Goal: Information Seeking & Learning: Learn about a topic

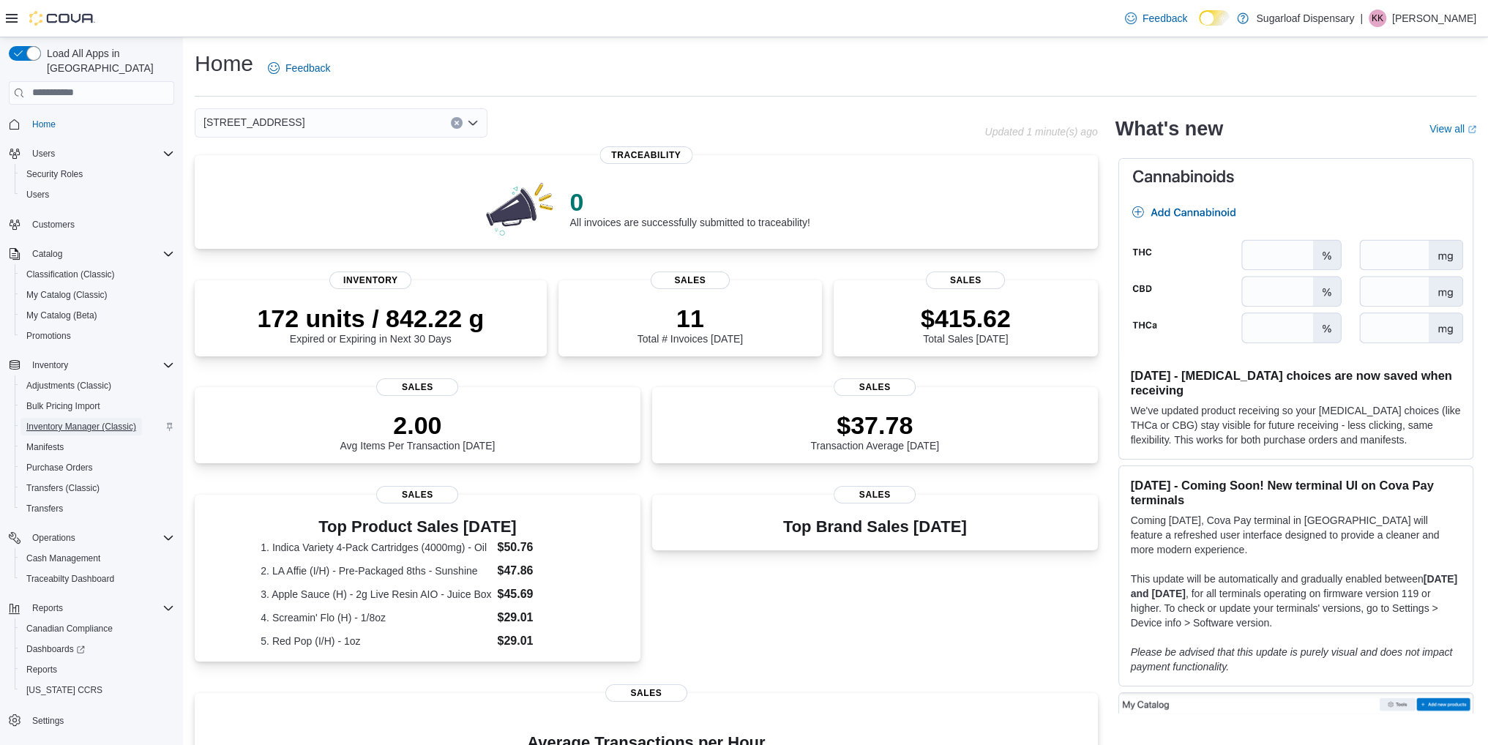
click at [75, 421] on span "Inventory Manager (Classic)" at bounding box center [81, 427] width 110 height 12
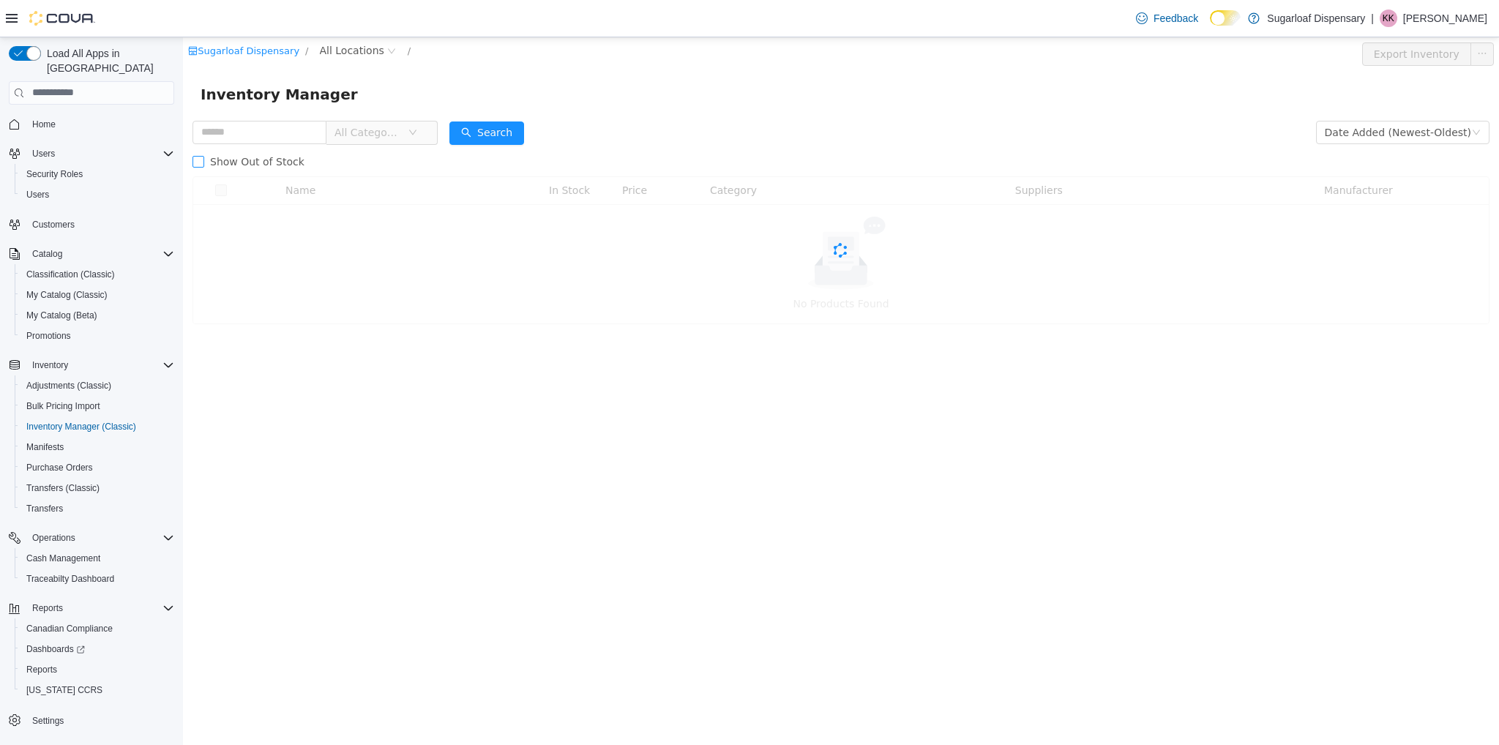
click at [252, 149] on label "Show Out of Stock" at bounding box center [252, 160] width 118 height 29
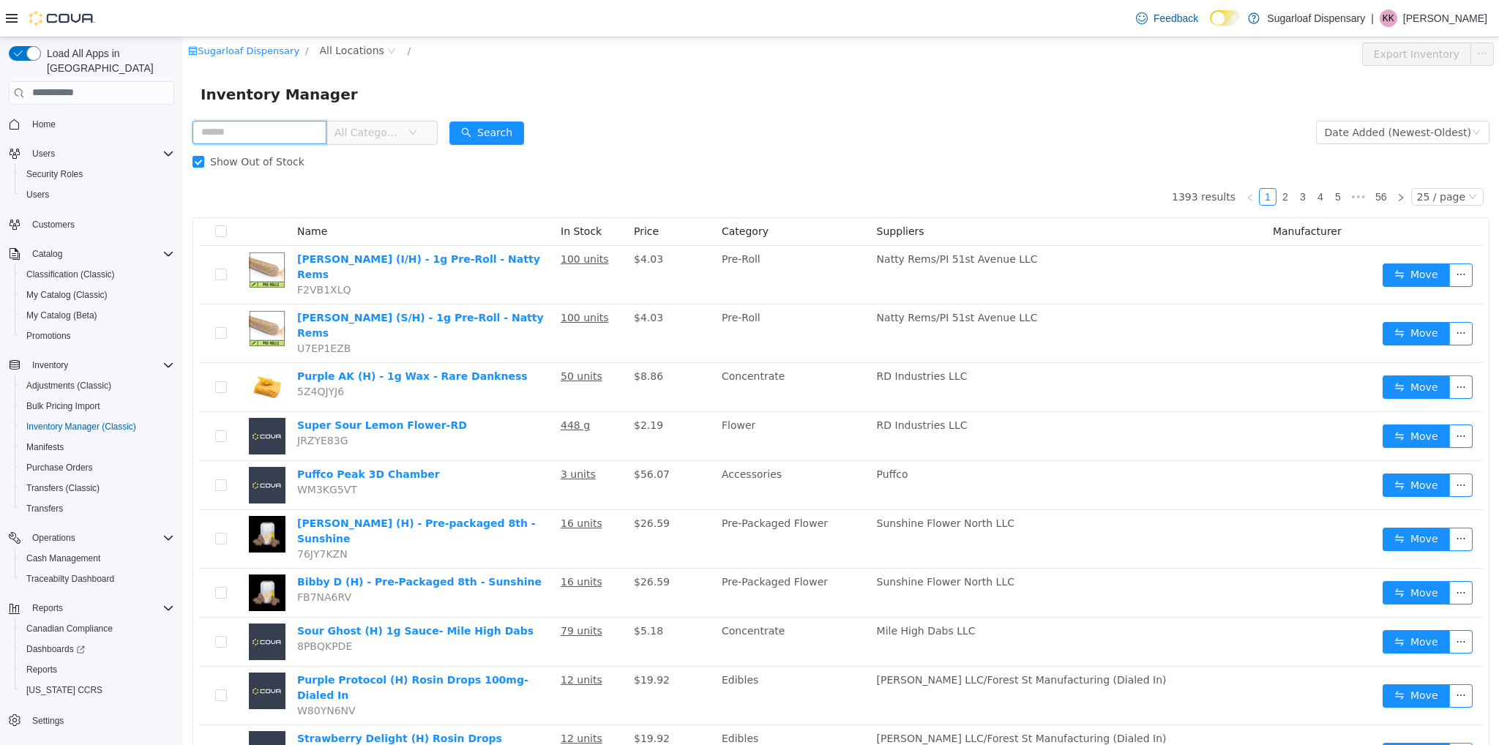
click at [252, 139] on input "text" at bounding box center [260, 131] width 134 height 23
type input "**********"
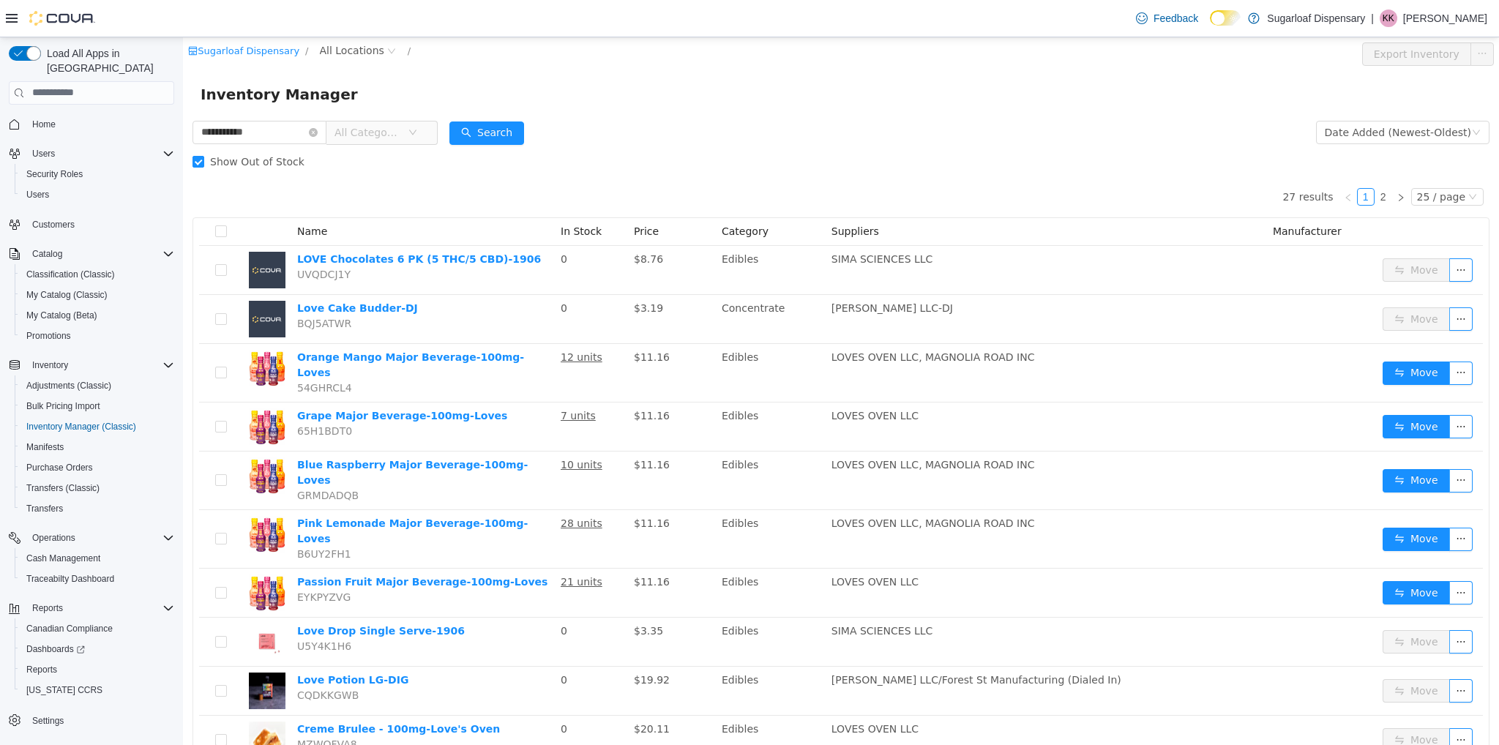
click at [354, 144] on span "All Categories" at bounding box center [376, 131] width 100 height 23
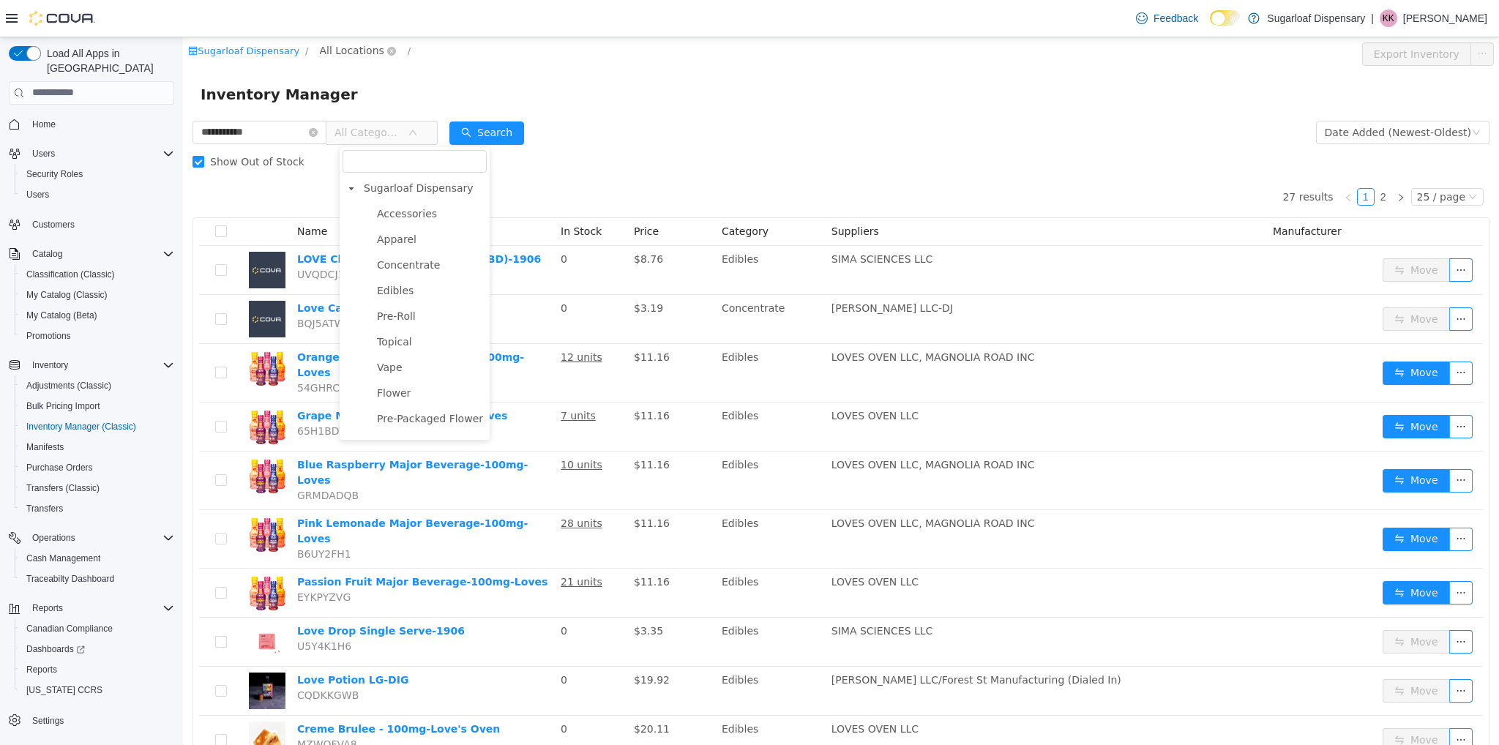
click at [343, 57] on span "All Locations" at bounding box center [352, 50] width 64 height 16
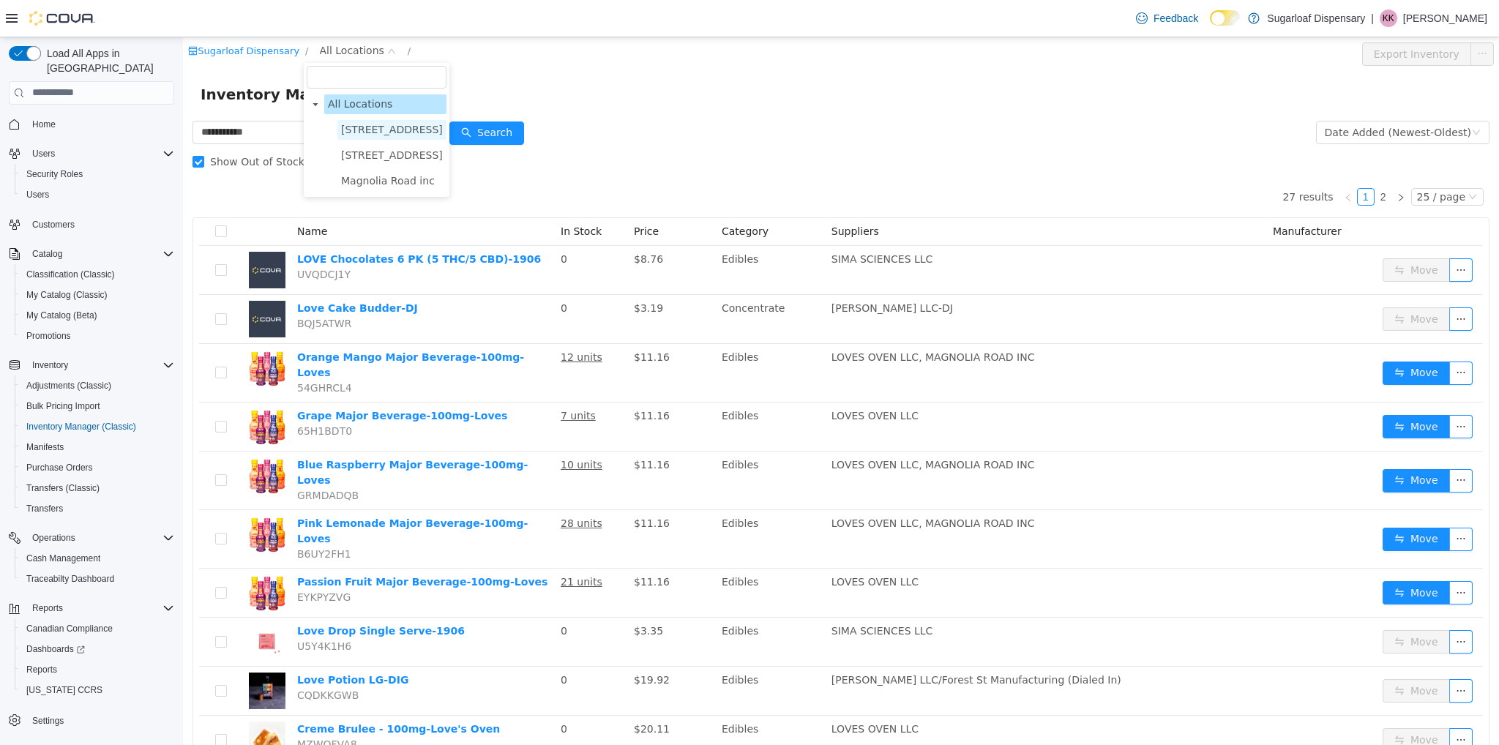
click at [351, 138] on span "336 East Chestnut St" at bounding box center [392, 129] width 109 height 20
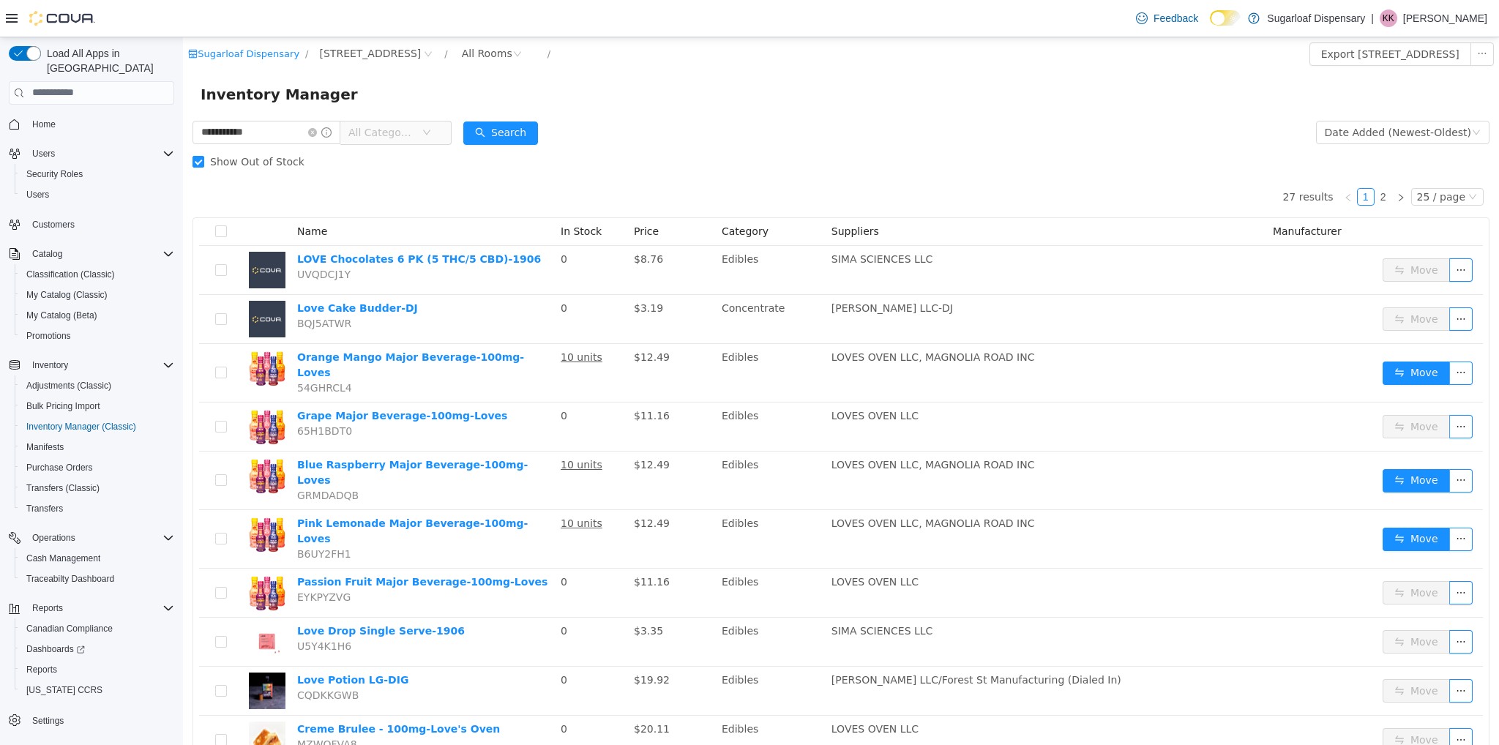
click at [387, 126] on span "All Categories" at bounding box center [382, 131] width 67 height 15
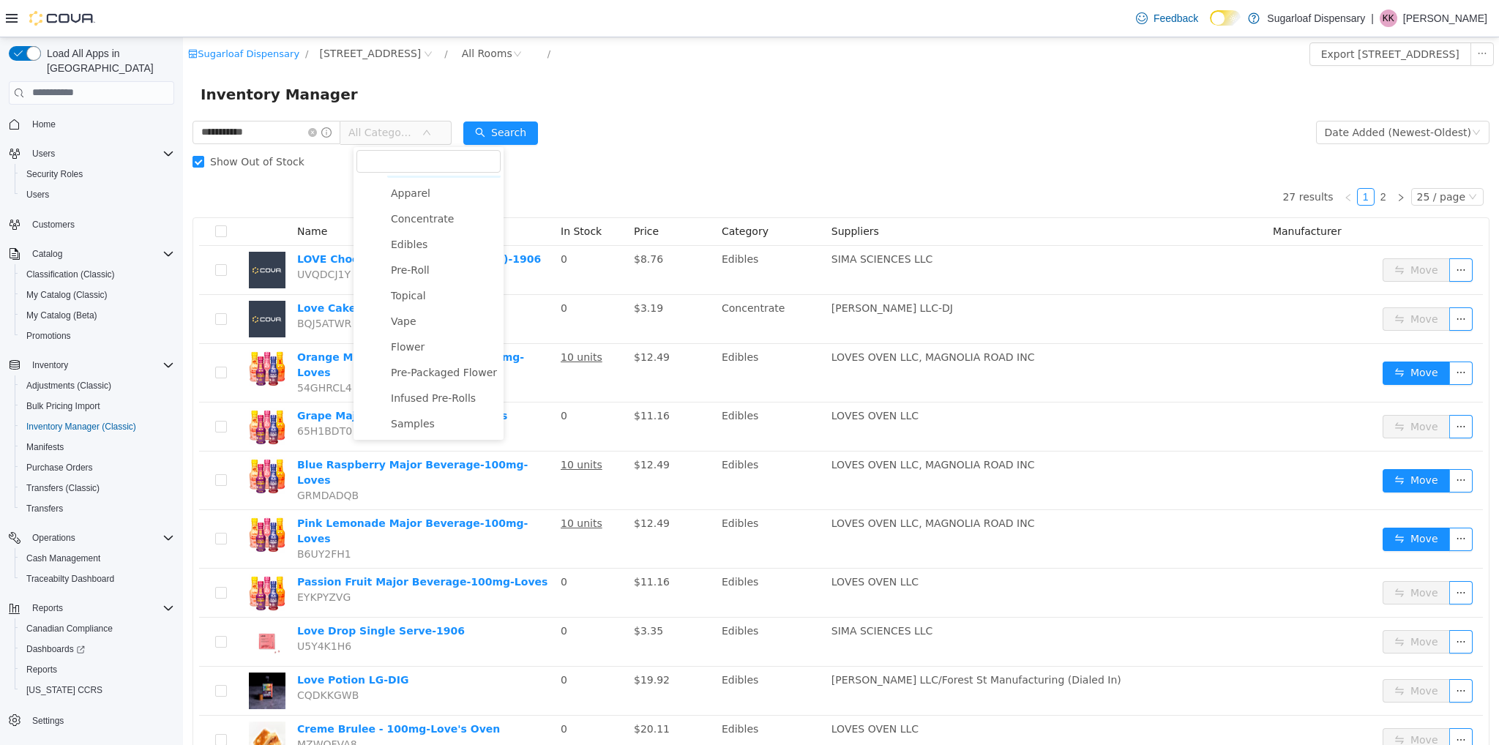
scroll to position [50, 0]
click at [436, 422] on span "Samples" at bounding box center [443, 424] width 113 height 20
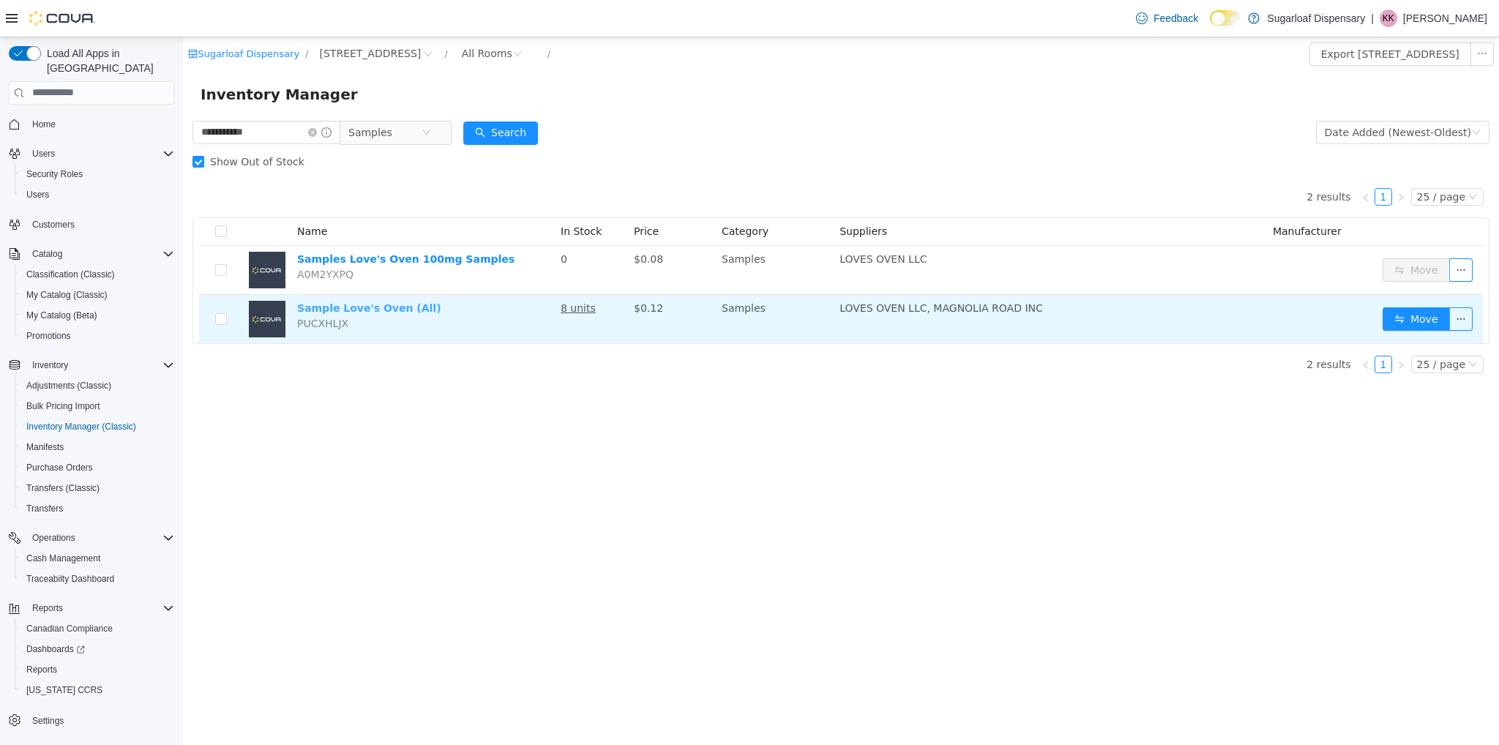
click at [361, 306] on link "Sample Love's Oven (All)" at bounding box center [369, 308] width 144 height 12
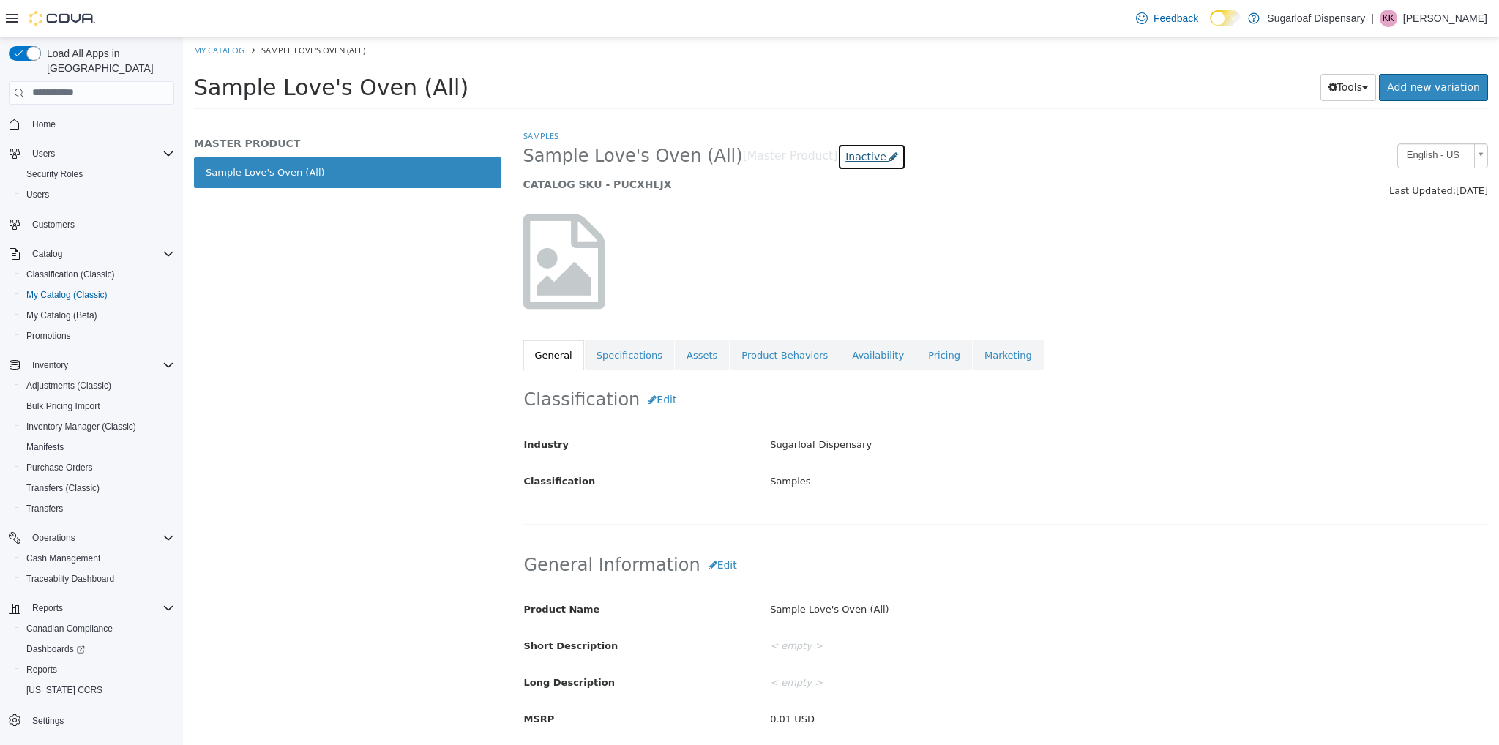
click at [838, 163] on link "Inactive" at bounding box center [872, 156] width 69 height 27
click at [808, 198] on label "Active" at bounding box center [823, 200] width 30 height 15
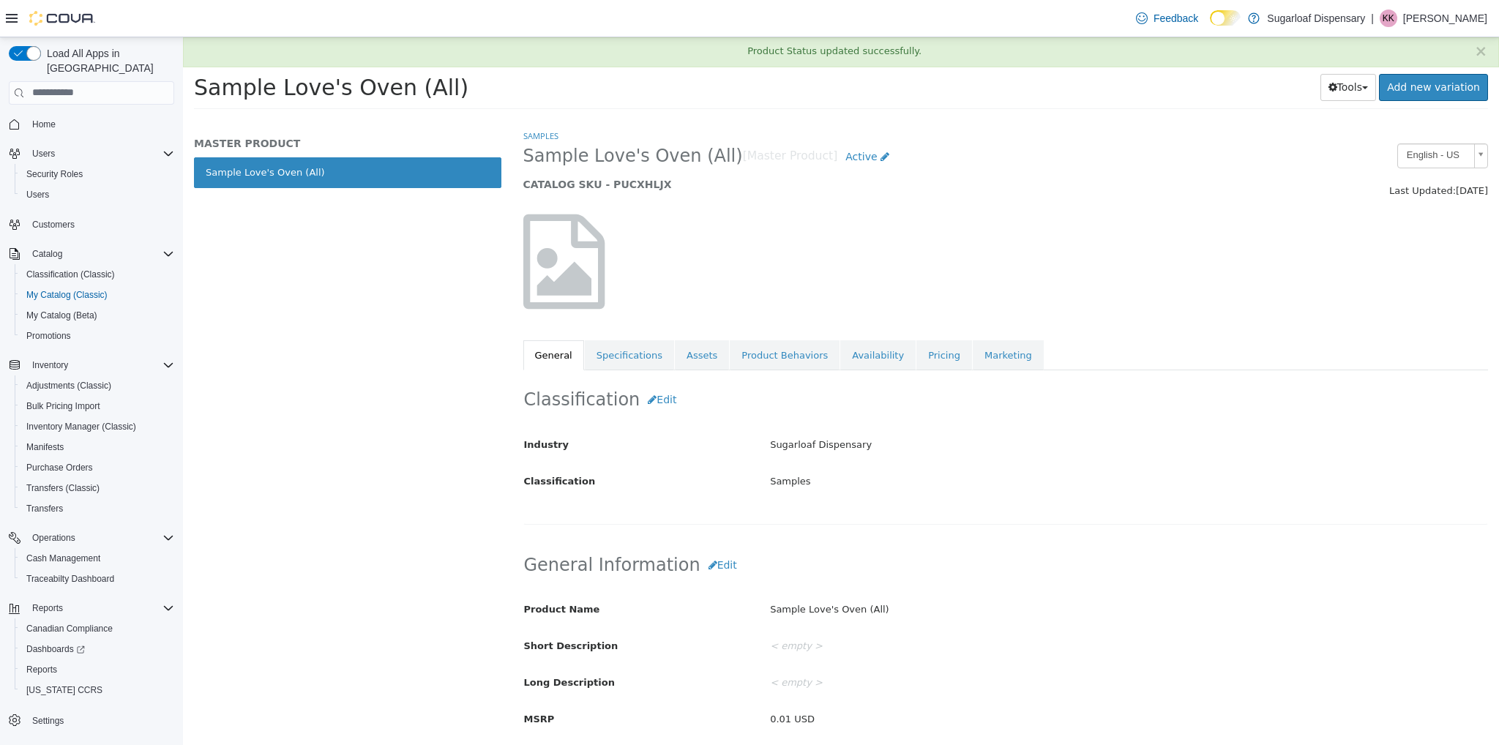
click at [1078, 226] on div at bounding box center [1007, 260] width 988 height 125
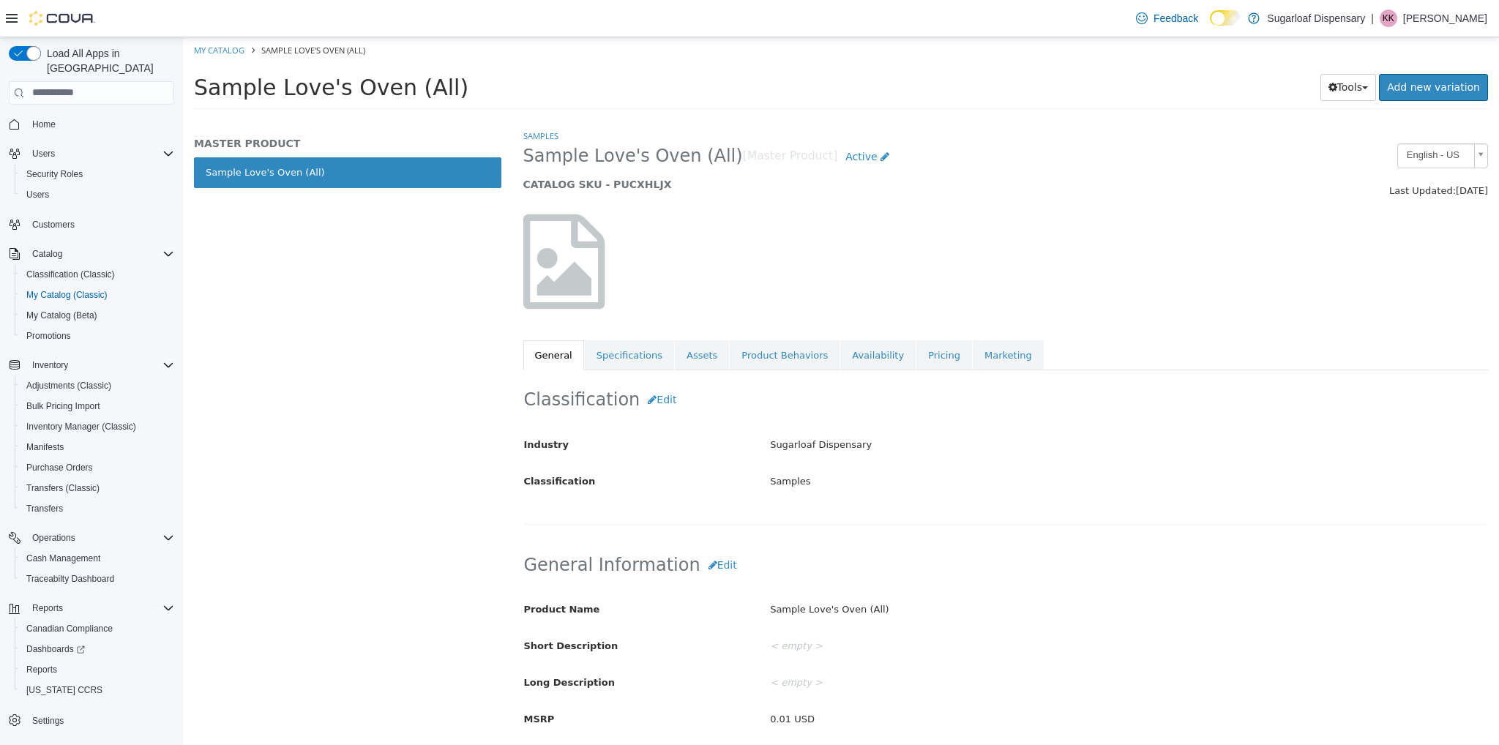
click at [1074, 226] on div at bounding box center [1007, 260] width 988 height 125
